Goal: Transaction & Acquisition: Purchase product/service

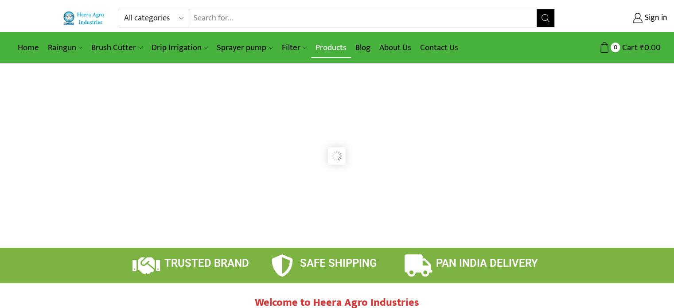
click at [331, 45] on link "Products" at bounding box center [331, 47] width 40 height 21
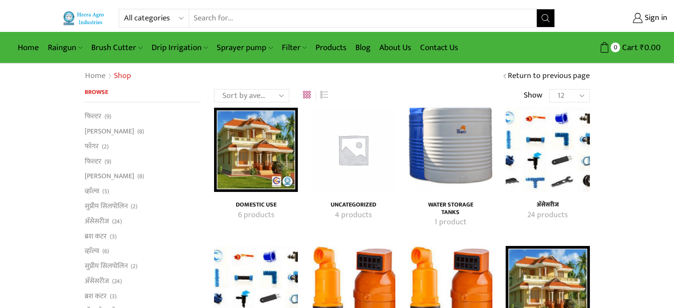
click at [264, 206] on h4 "Domestic Use" at bounding box center [256, 205] width 64 height 8
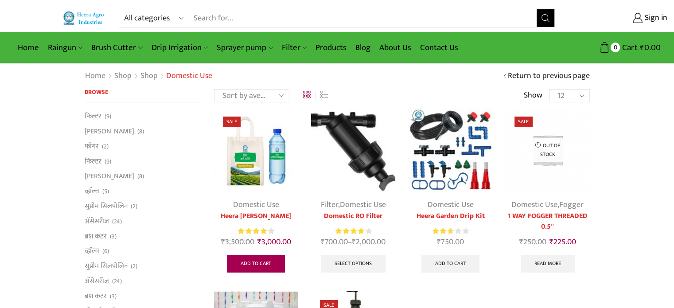
click at [266, 258] on link "Add to cart" at bounding box center [256, 264] width 58 height 18
